Goal: Task Accomplishment & Management: Manage account settings

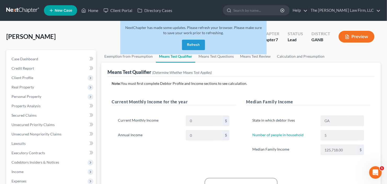
click at [191, 40] on button "Refresh" at bounding box center [193, 45] width 23 height 10
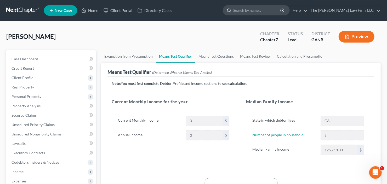
click at [260, 14] on input "search" at bounding box center [257, 10] width 48 height 10
type input "jerrold"
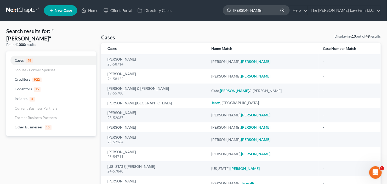
click at [265, 11] on input "jerrold" at bounding box center [257, 10] width 48 height 10
drag, startPoint x: 265, startPoint y: 11, endPoint x: 235, endPoint y: 20, distance: 31.0
click at [254, 16] on ul "New Case Home Client Portal Directory Cases jerrold - No Result - Codebtors Jer…" at bounding box center [212, 11] width 337 height 14
type input "patterson"
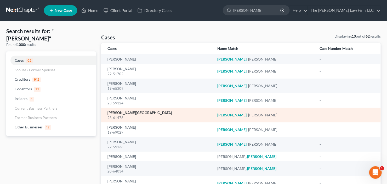
click at [115, 114] on link "Patterson, Lakeisha" at bounding box center [139, 113] width 64 height 4
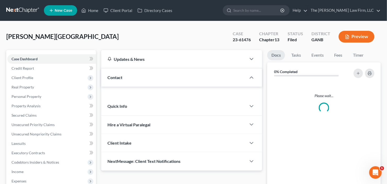
click at [130, 114] on div "Updates & News × Georgia Northern District Notes Take a look at NextChapter's D…" at bounding box center [181, 110] width 161 height 121
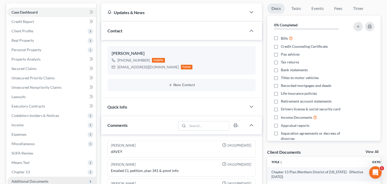
scroll to position [105, 0]
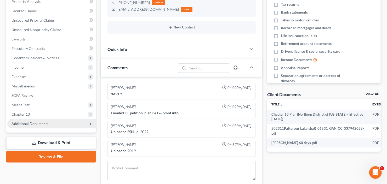
click at [32, 121] on span "Additional Documents" at bounding box center [29, 123] width 37 height 4
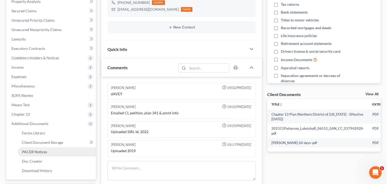
click at [46, 154] on link "PACER Notices" at bounding box center [57, 151] width 78 height 9
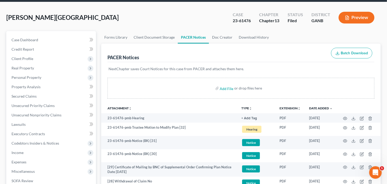
scroll to position [42, 0]
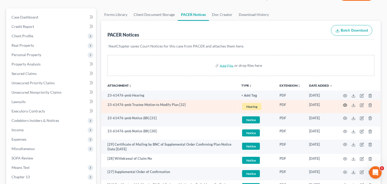
click at [345, 105] on icon "button" at bounding box center [345, 105] width 4 height 4
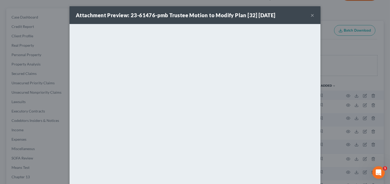
click at [311, 14] on button "×" at bounding box center [312, 15] width 4 height 6
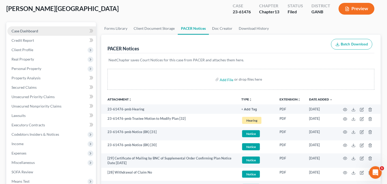
scroll to position [0, 0]
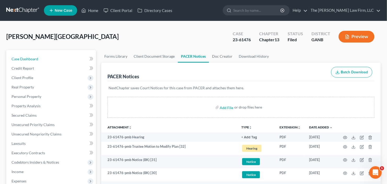
click at [26, 57] on span "Case Dashboard" at bounding box center [24, 59] width 27 height 4
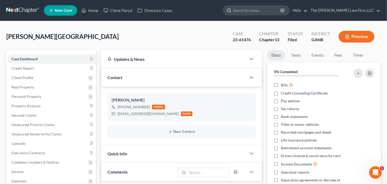
click at [270, 10] on input "search" at bounding box center [257, 10] width 48 height 10
type input "wansley"
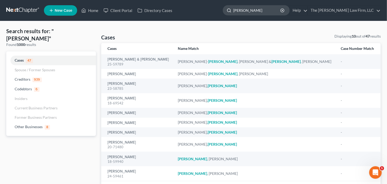
click at [271, 8] on input "wansley" at bounding box center [257, 10] width 48 height 10
click at [203, 24] on div "Home New Case Client Portal Directory Cases The Craig Black Law Firm, LLC cb@cr…" at bounding box center [193, 109] width 387 height 219
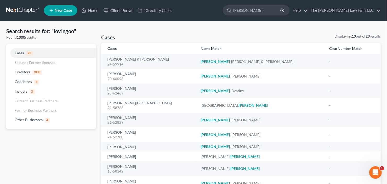
type input "lovingood"
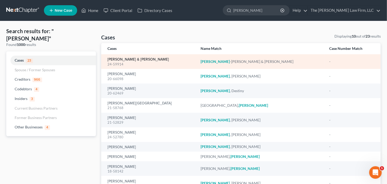
click at [152, 59] on link "Lovingood-Moore, Yolande & Moore, Christopher" at bounding box center [137, 60] width 61 height 4
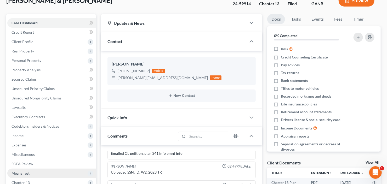
scroll to position [84, 0]
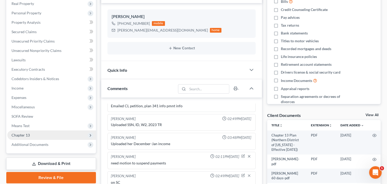
click at [25, 145] on span "Additional Documents" at bounding box center [29, 144] width 37 height 4
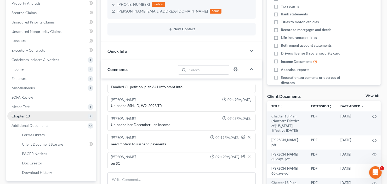
scroll to position [125, 0]
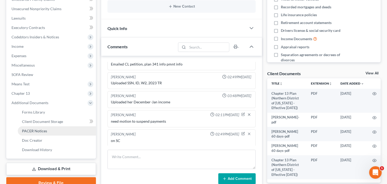
click at [39, 132] on span "PACER Notices" at bounding box center [34, 131] width 25 height 4
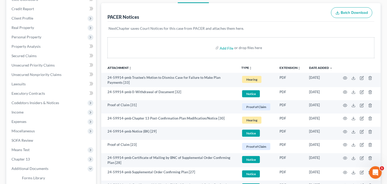
scroll to position [63, 0]
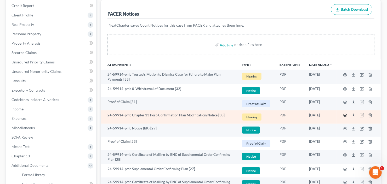
click at [345, 116] on icon "button" at bounding box center [345, 115] width 4 height 3
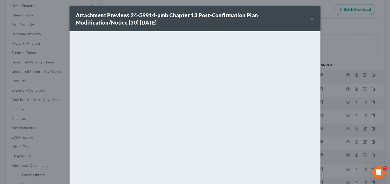
click at [312, 16] on button "×" at bounding box center [312, 19] width 4 height 6
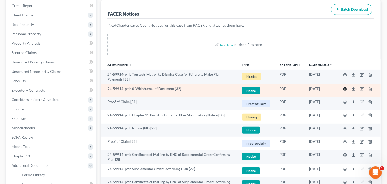
click at [345, 88] on icon "button" at bounding box center [345, 89] width 4 height 4
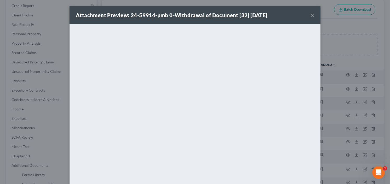
click at [312, 16] on button "×" at bounding box center [312, 15] width 4 height 6
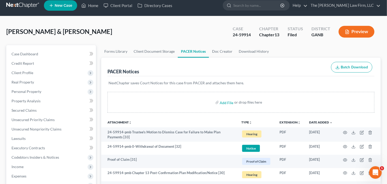
scroll to position [0, 0]
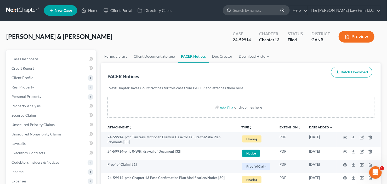
click at [260, 13] on input "search" at bounding box center [257, 10] width 48 height 10
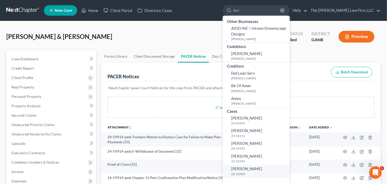
type input "ferr"
click at [253, 171] on span "Ferreira, Michael" at bounding box center [246, 168] width 31 height 5
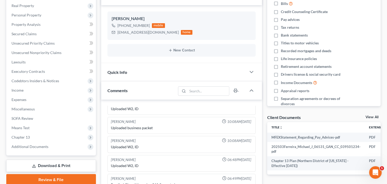
scroll to position [125, 0]
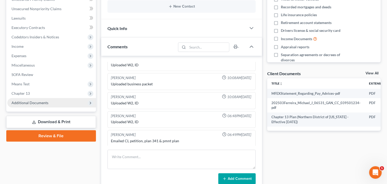
click at [40, 102] on span "Additional Documents" at bounding box center [29, 103] width 37 height 4
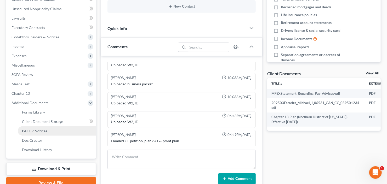
click at [49, 131] on link "PACER Notices" at bounding box center [57, 130] width 78 height 9
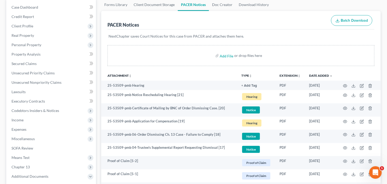
scroll to position [63, 0]
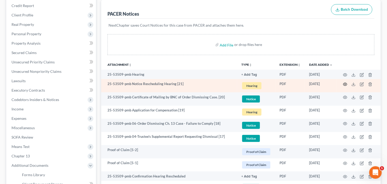
click at [346, 84] on icon "button" at bounding box center [345, 84] width 4 height 4
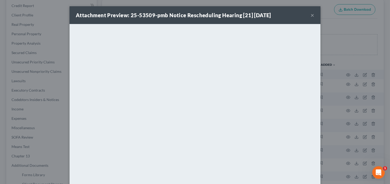
click at [311, 15] on button "×" at bounding box center [312, 15] width 4 height 6
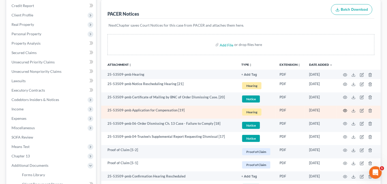
click at [345, 110] on icon "button" at bounding box center [345, 111] width 4 height 4
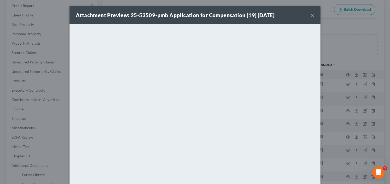
click at [310, 16] on button "×" at bounding box center [312, 15] width 4 height 6
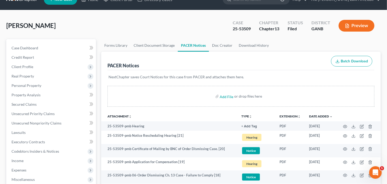
scroll to position [0, 0]
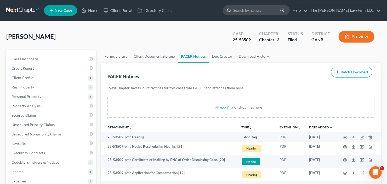
click at [269, 8] on input "search" at bounding box center [257, 10] width 48 height 10
type input "whidby"
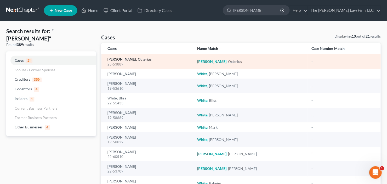
click at [126, 60] on link "[PERSON_NAME], Octerius" at bounding box center [129, 60] width 44 height 4
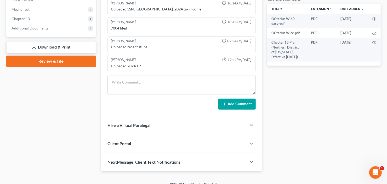
scroll to position [206, 0]
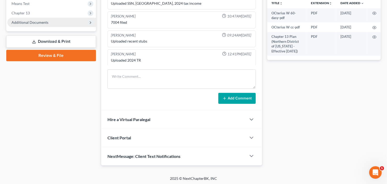
click at [31, 21] on span "Additional Documents" at bounding box center [29, 22] width 37 height 4
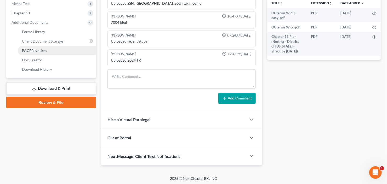
click at [38, 48] on span "PACER Notices" at bounding box center [34, 50] width 25 height 4
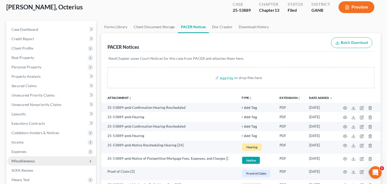
scroll to position [84, 0]
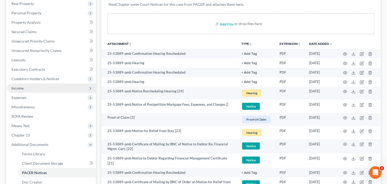
click at [43, 88] on span "Income" at bounding box center [51, 88] width 89 height 9
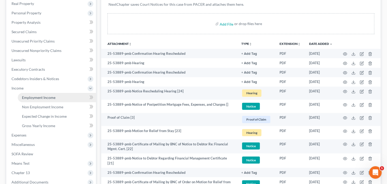
click at [47, 96] on span "Employment Income" at bounding box center [38, 97] width 33 height 4
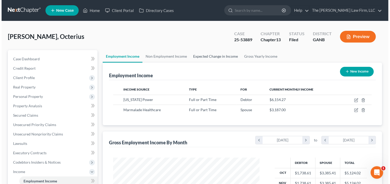
scroll to position [93, 157]
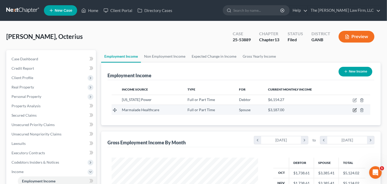
click at [356, 111] on icon "button" at bounding box center [354, 110] width 4 height 4
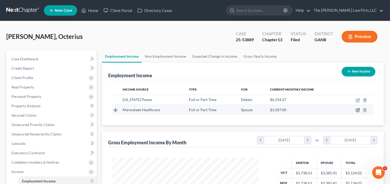
scroll to position [93, 158]
select select "0"
select select "10"
select select "0"
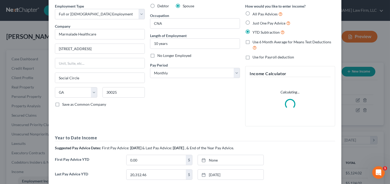
scroll to position [83, 0]
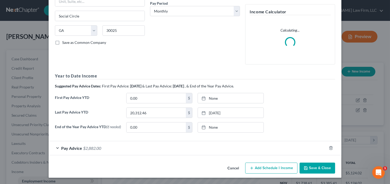
click at [91, 149] on span "$2,882.00" at bounding box center [92, 148] width 18 height 5
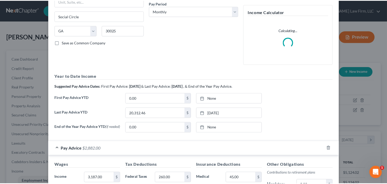
scroll to position [208, 0]
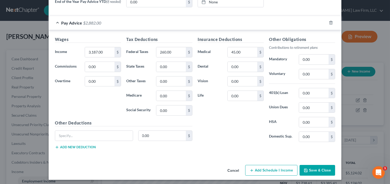
click at [311, 170] on button "Save & Close" at bounding box center [317, 170] width 36 height 11
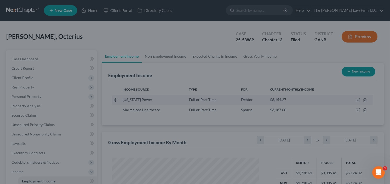
scroll to position [261184, 261120]
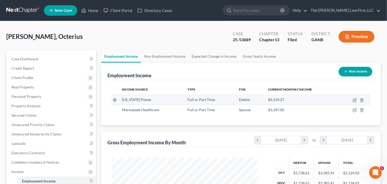
click at [352, 100] on td at bounding box center [354, 100] width 31 height 10
click at [354, 100] on icon "button" at bounding box center [354, 100] width 4 height 4
select select "0"
select select "2"
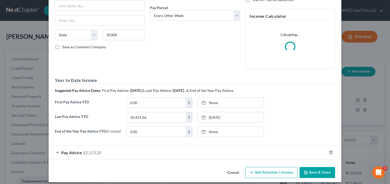
scroll to position [83, 0]
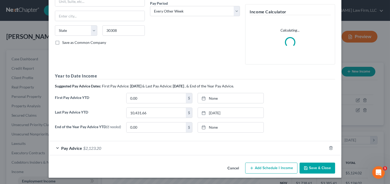
click at [91, 149] on span "$2,123.20" at bounding box center [92, 148] width 18 height 5
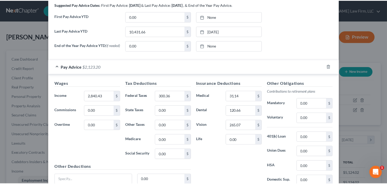
scroll to position [210, 0]
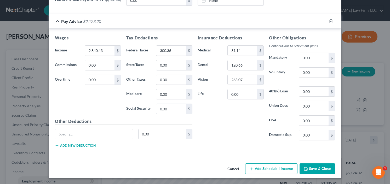
click at [310, 167] on button "Save & Close" at bounding box center [317, 169] width 36 height 11
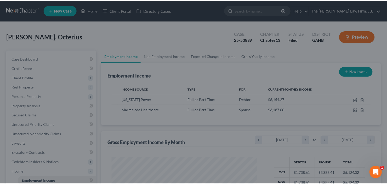
scroll to position [261184, 261120]
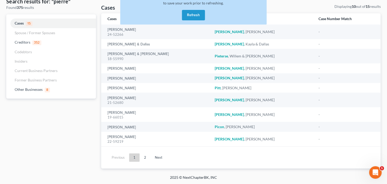
click at [196, 13] on button "Refresh" at bounding box center [193, 15] width 23 height 10
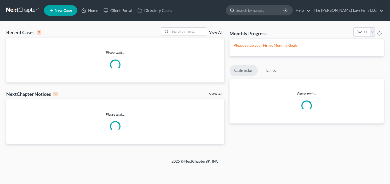
click at [266, 12] on input "search" at bounding box center [260, 10] width 48 height 10
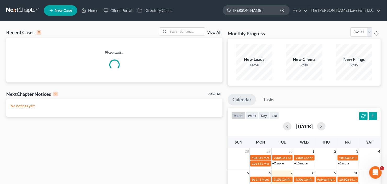
type input "[PERSON_NAME]"
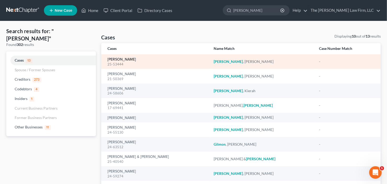
click at [119, 59] on link "[PERSON_NAME]" at bounding box center [121, 60] width 28 height 4
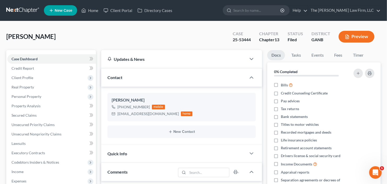
scroll to position [27, 0]
click at [253, 11] on input "search" at bounding box center [257, 10] width 48 height 10
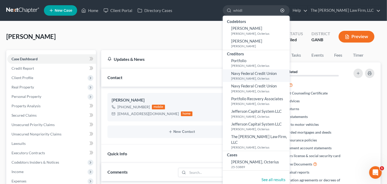
type input "whidl"
click at [259, 77] on small "[PERSON_NAME], Octerius" at bounding box center [259, 78] width 57 height 4
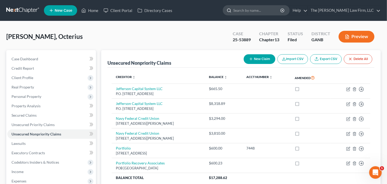
click at [260, 8] on input "search" at bounding box center [257, 10] width 48 height 10
type input "[PERSON_NAME]"
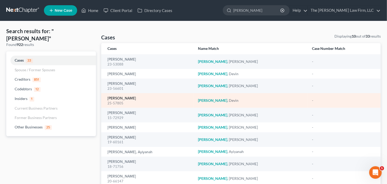
click at [116, 99] on link "[PERSON_NAME]" at bounding box center [121, 99] width 28 height 4
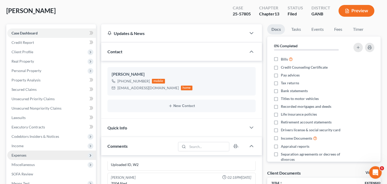
scroll to position [63, 0]
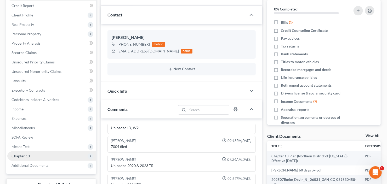
drag, startPoint x: 25, startPoint y: 163, endPoint x: 25, endPoint y: 157, distance: 6.1
click at [25, 163] on span "Additional Documents" at bounding box center [29, 165] width 37 height 4
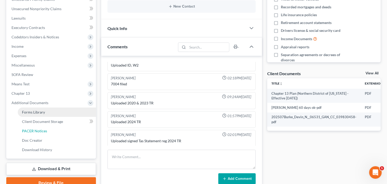
drag, startPoint x: 27, startPoint y: 128, endPoint x: 65, endPoint y: 113, distance: 40.3
click at [27, 129] on span "PACER Notices" at bounding box center [34, 131] width 25 height 4
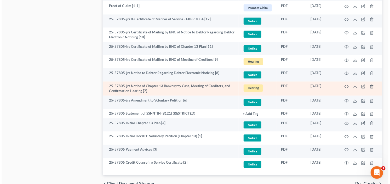
scroll to position [560, 0]
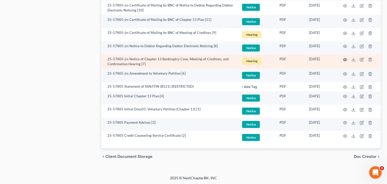
click at [345, 59] on icon "button" at bounding box center [345, 59] width 4 height 4
